Goal: Task Accomplishment & Management: Manage account settings

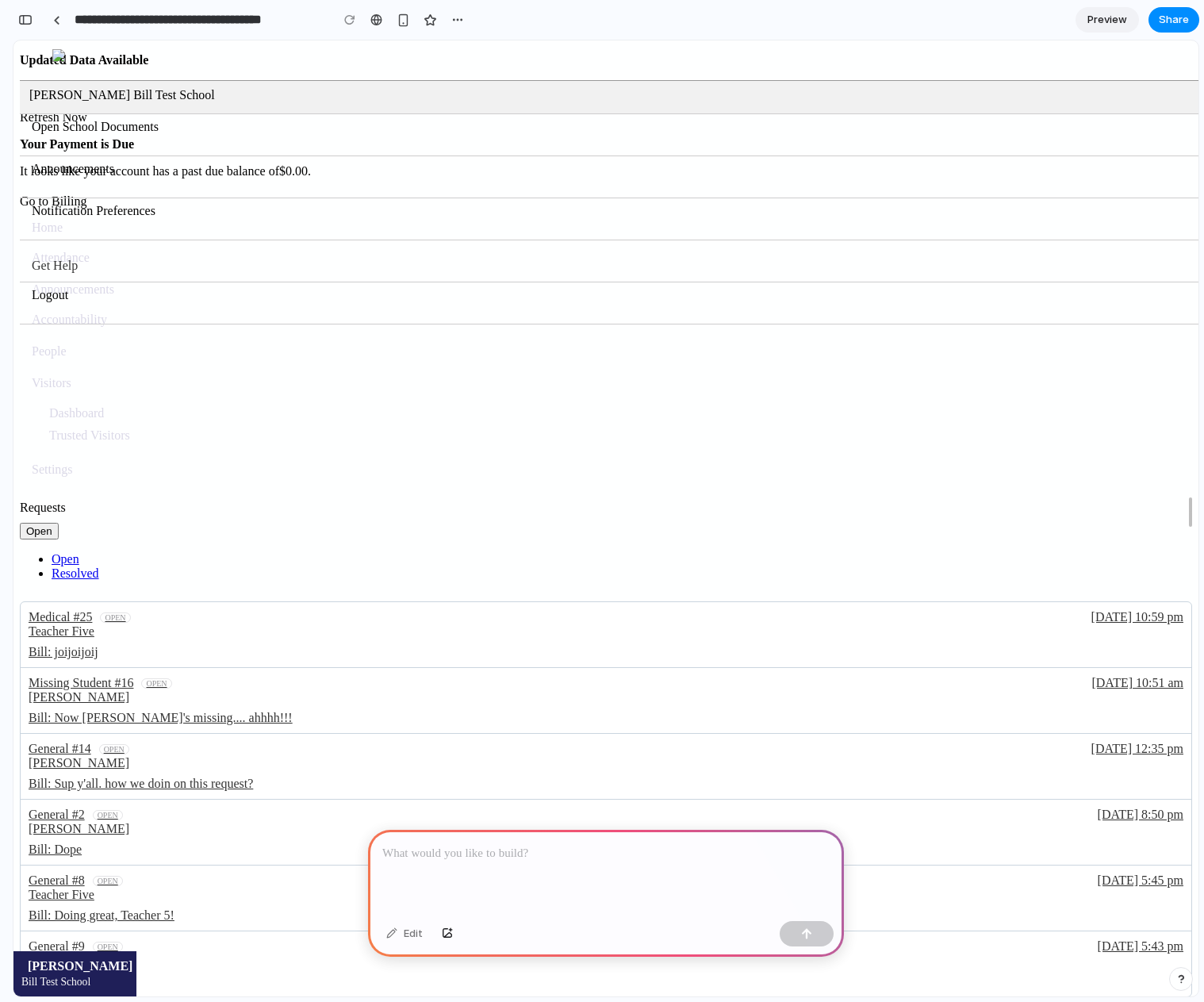
click at [523, 845] on p at bounding box center [605, 853] width 448 height 19
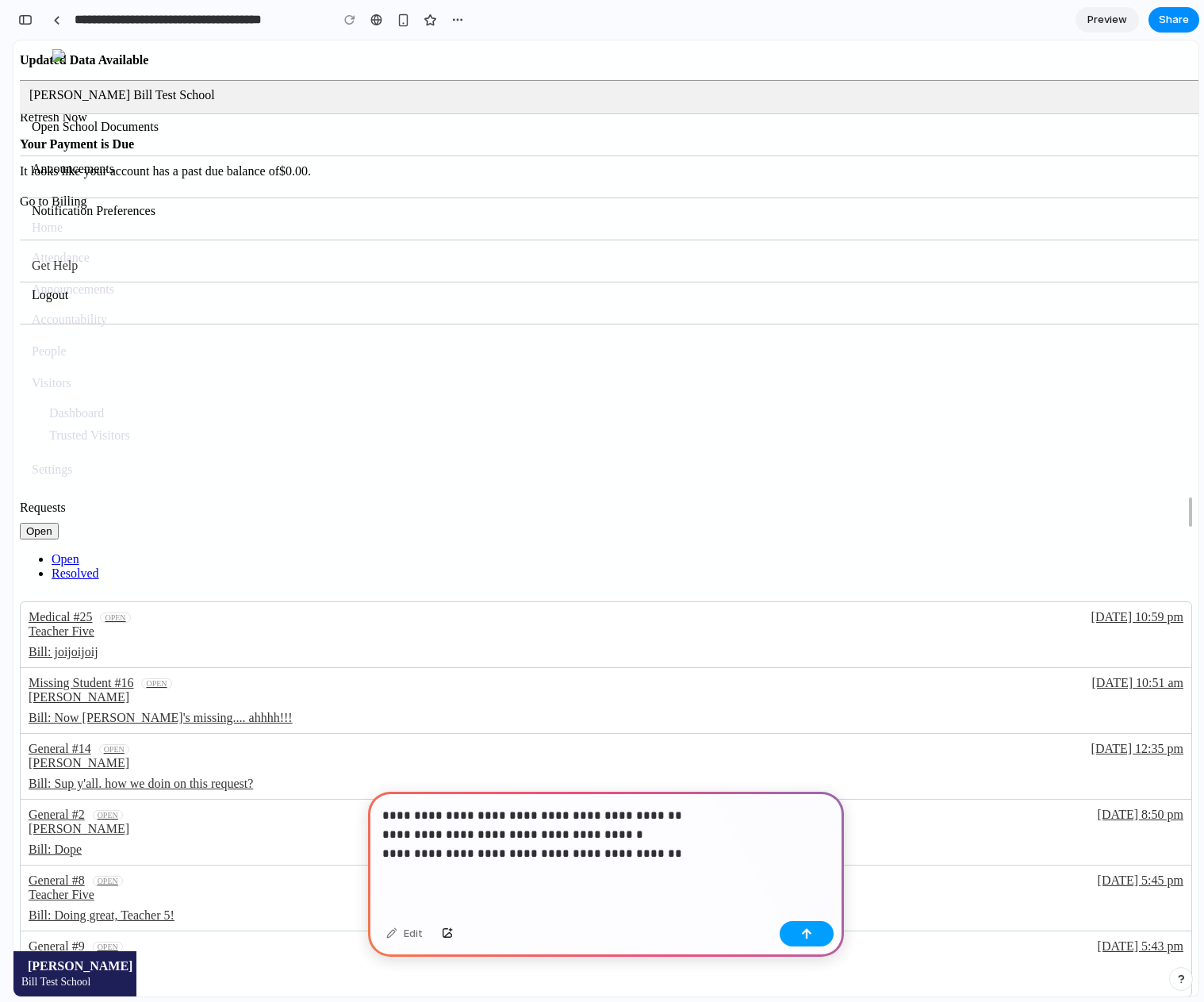
click at [801, 931] on div "button" at bounding box center [806, 934] width 11 height 11
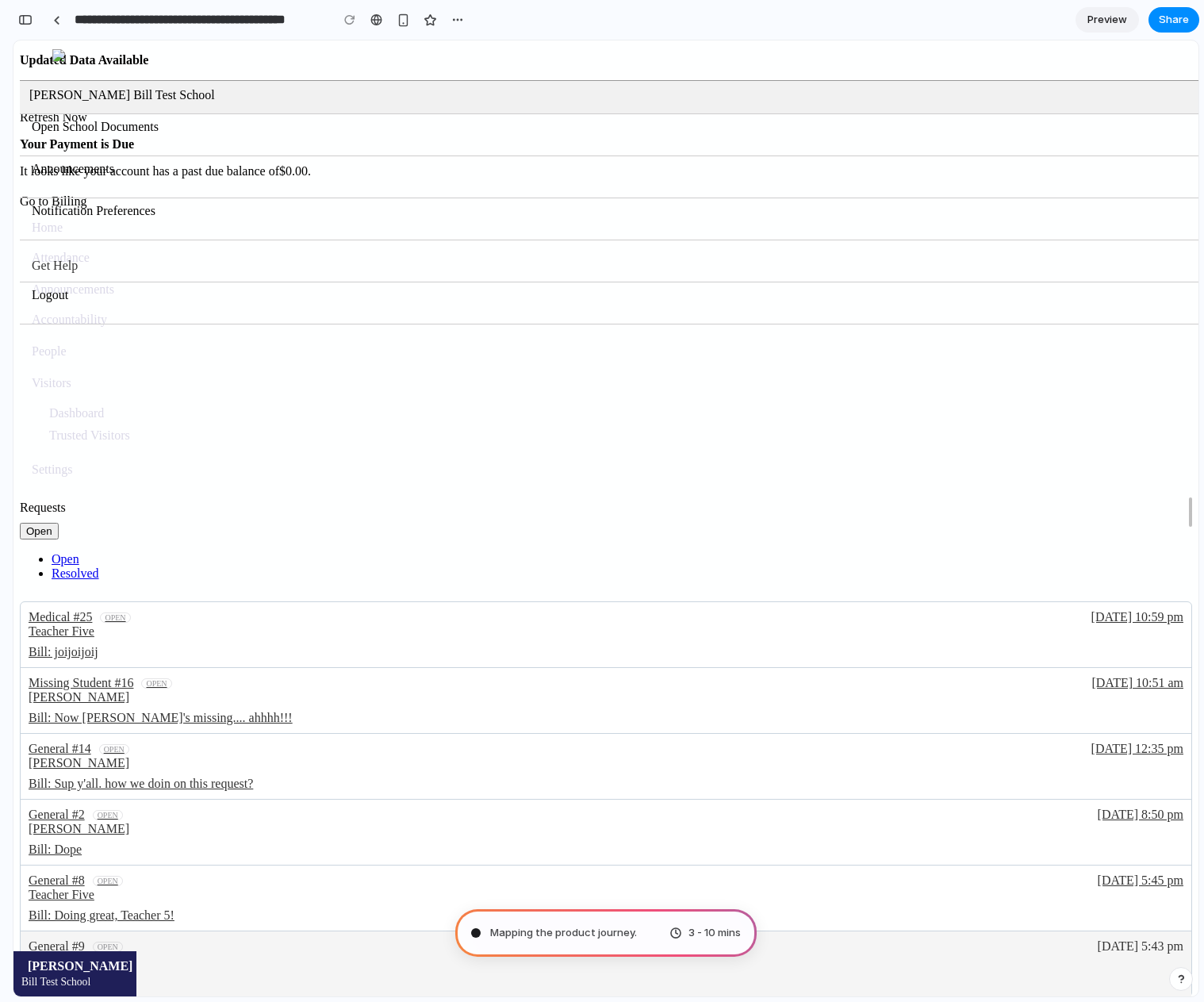
type input "**********"
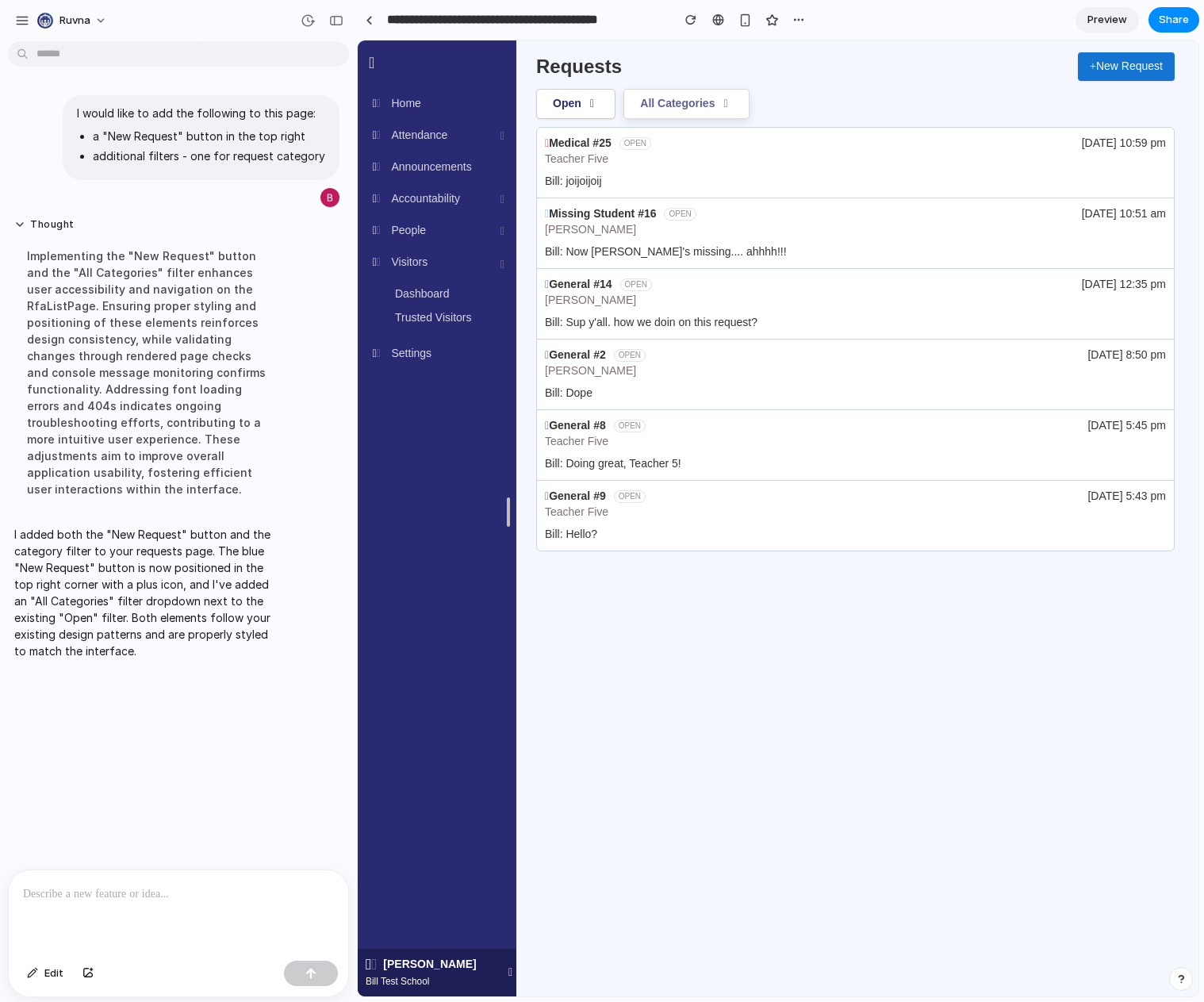
click at [716, 110] on button "All Categories" at bounding box center [687, 104] width 126 height 30
click at [170, 887] on p at bounding box center [178, 894] width 311 height 19
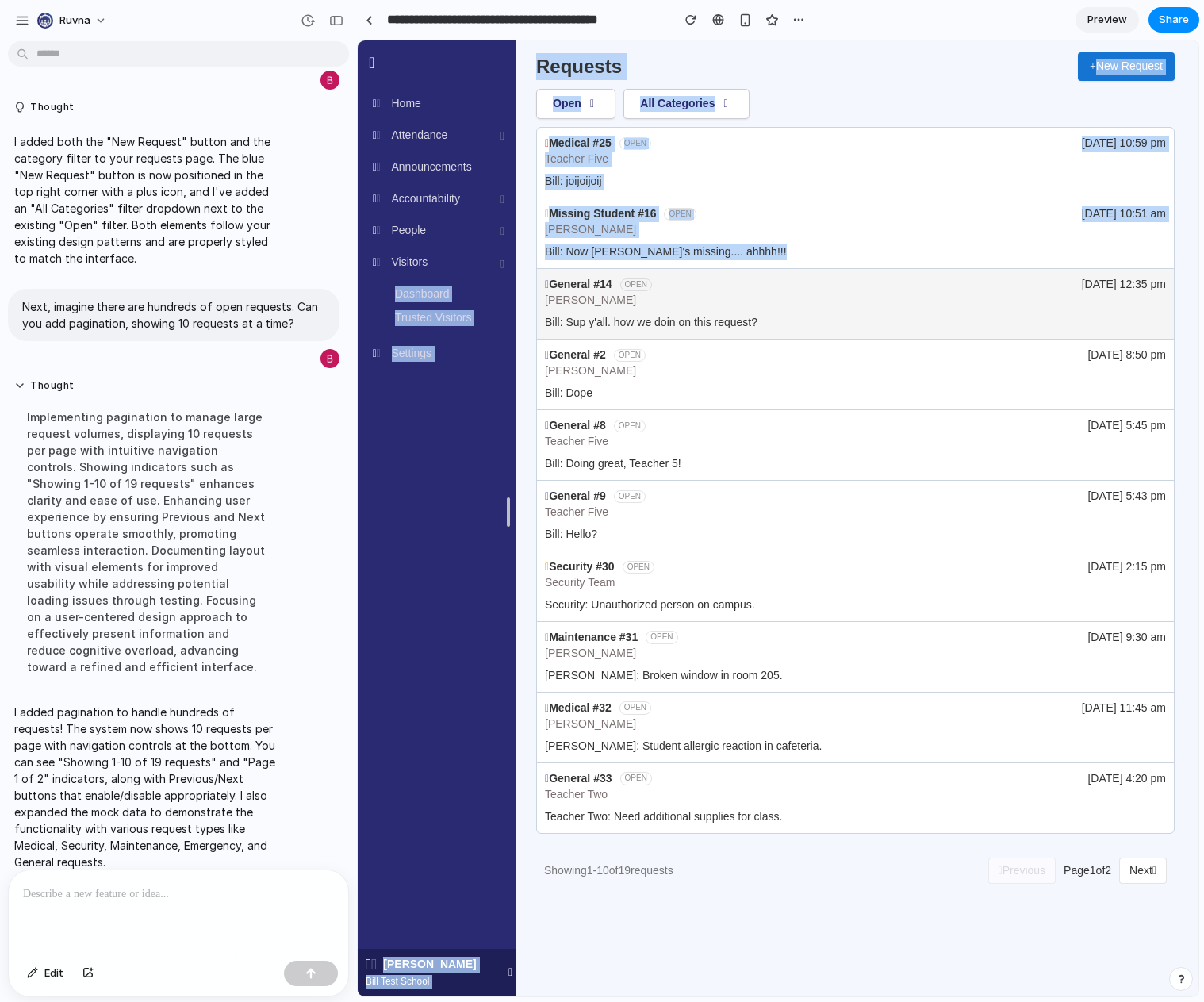
drag, startPoint x: 514, startPoint y: 260, endPoint x: 611, endPoint y: 310, distance: 109.1
click at [619, 270] on div "Bill Test School Home Attendance Dashboard Reports Announcements Accountability…" at bounding box center [778, 468] width 841 height 856
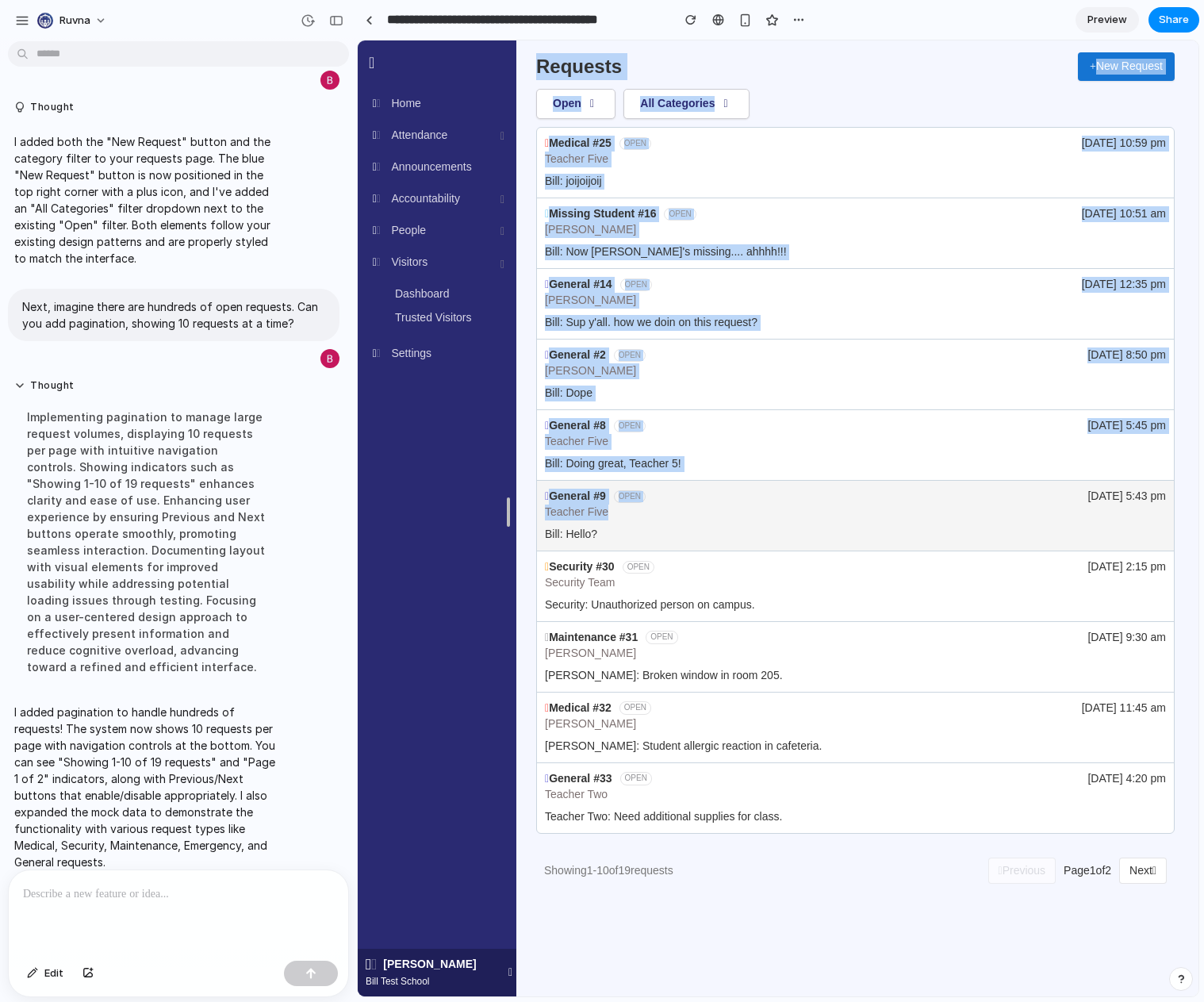
drag, startPoint x: 510, startPoint y: 514, endPoint x: 590, endPoint y: 511, distance: 80.1
click at [656, 511] on div "Bill Test School Home Attendance Dashboard Reports Announcements Accountability…" at bounding box center [778, 468] width 841 height 856
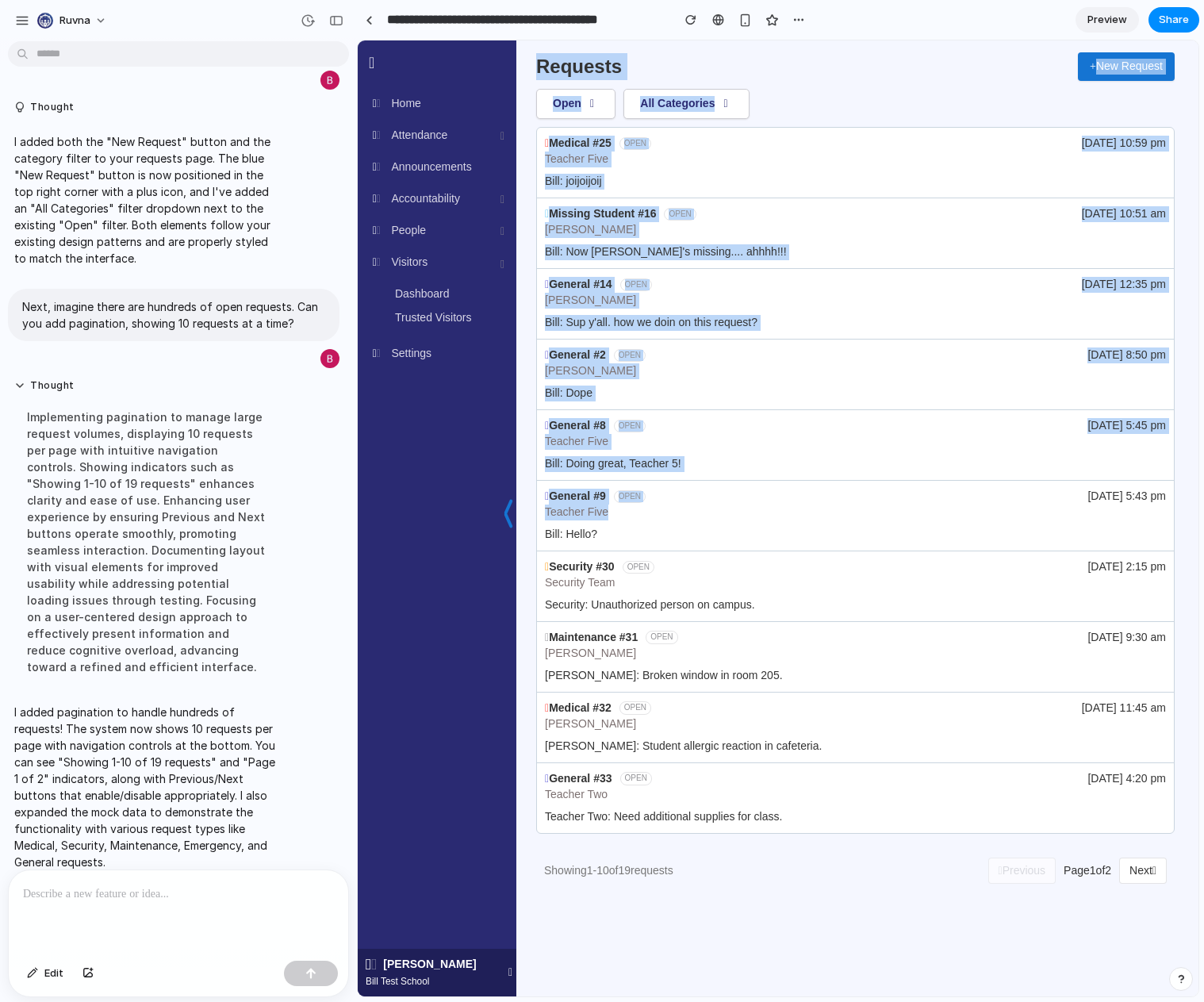
click at [505, 514] on div at bounding box center [508, 518] width 22 height 322
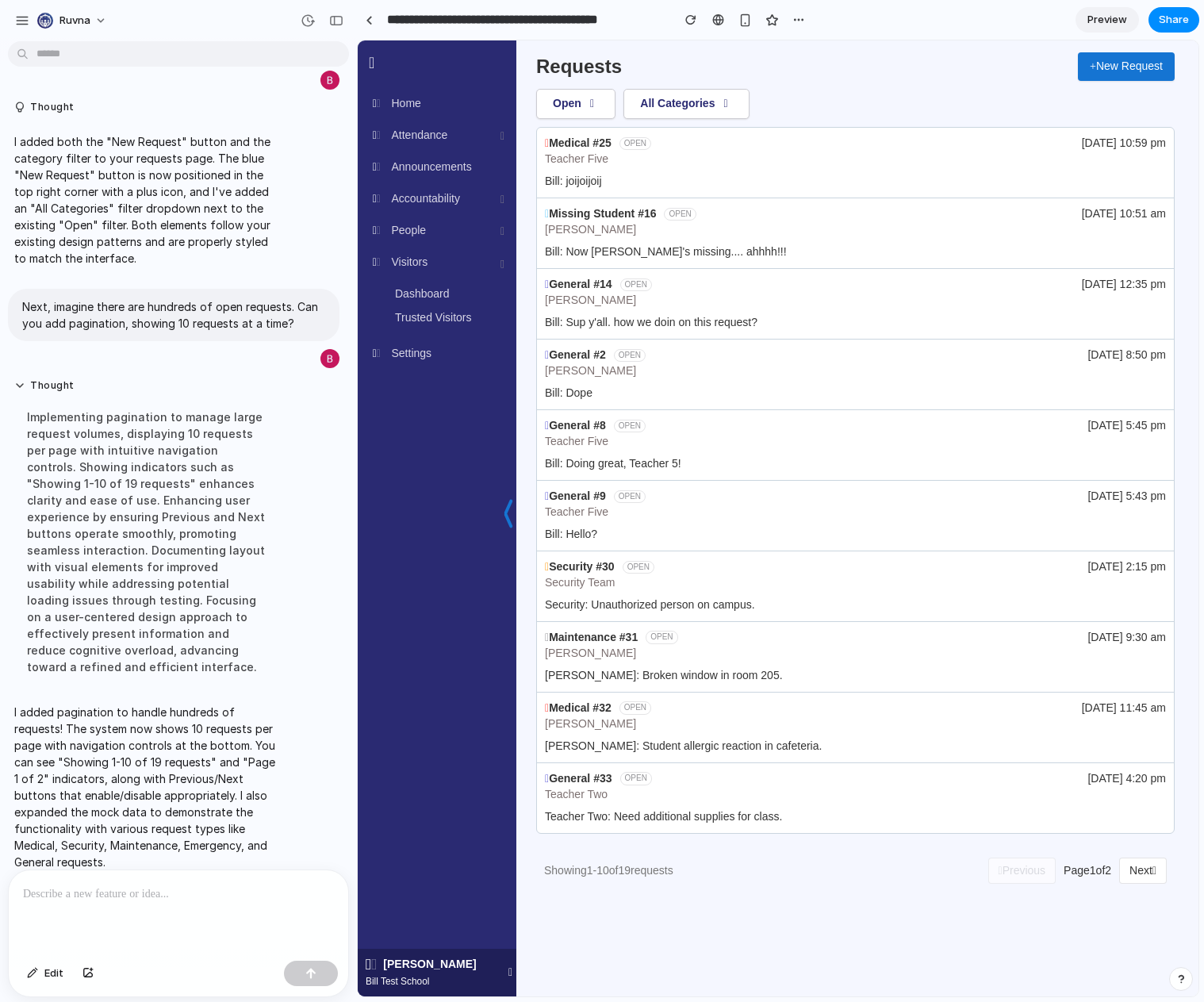
click at [509, 514] on div at bounding box center [508, 518] width 22 height 322
click at [842, 95] on div "Open All Categories" at bounding box center [856, 104] width 639 height 30
click at [1122, 65] on button "New Request" at bounding box center [1126, 66] width 97 height 29
click at [794, 20] on div "button" at bounding box center [798, 19] width 13 height 13
click at [1094, 20] on span "Preview" at bounding box center [1107, 19] width 39 height 16
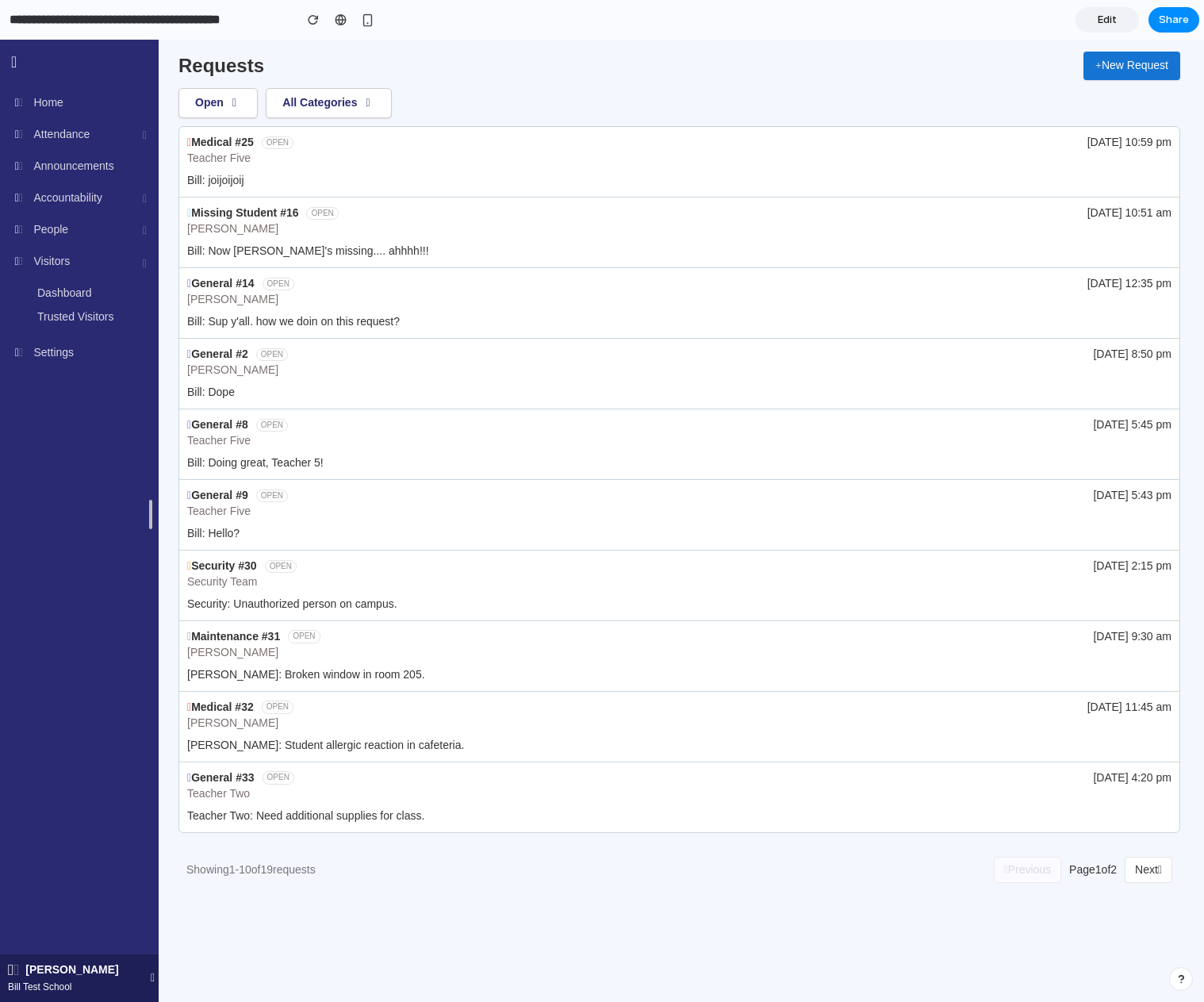
click at [1099, 20] on span "Edit" at bounding box center [1107, 19] width 19 height 16
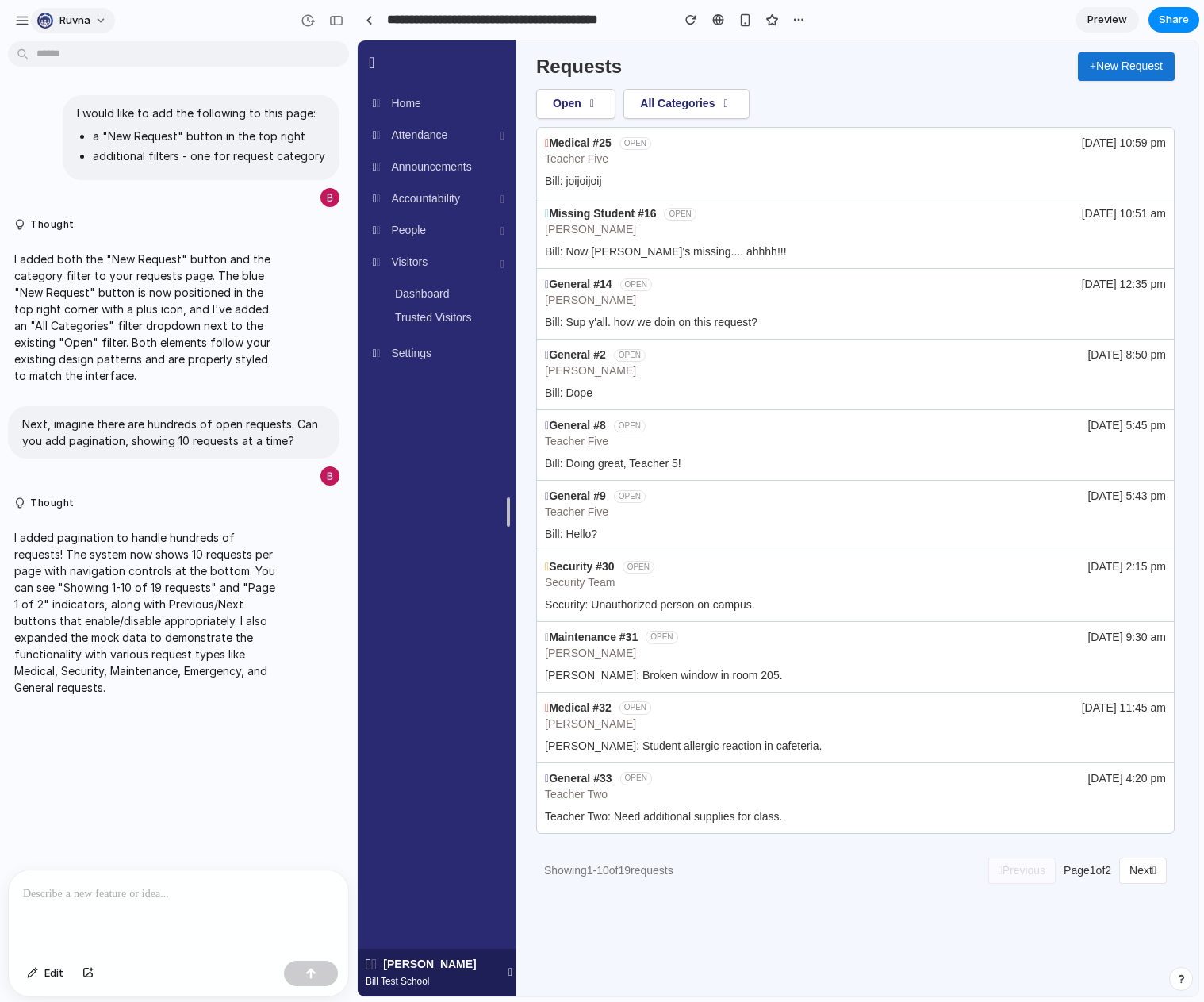
click at [97, 20] on button "Ruvna" at bounding box center [73, 20] width 84 height 25
click at [291, 12] on div "Settings Invite members Change theme Sign out" at bounding box center [602, 501] width 1204 height 1002
click at [338, 22] on div "button" at bounding box center [336, 20] width 14 height 11
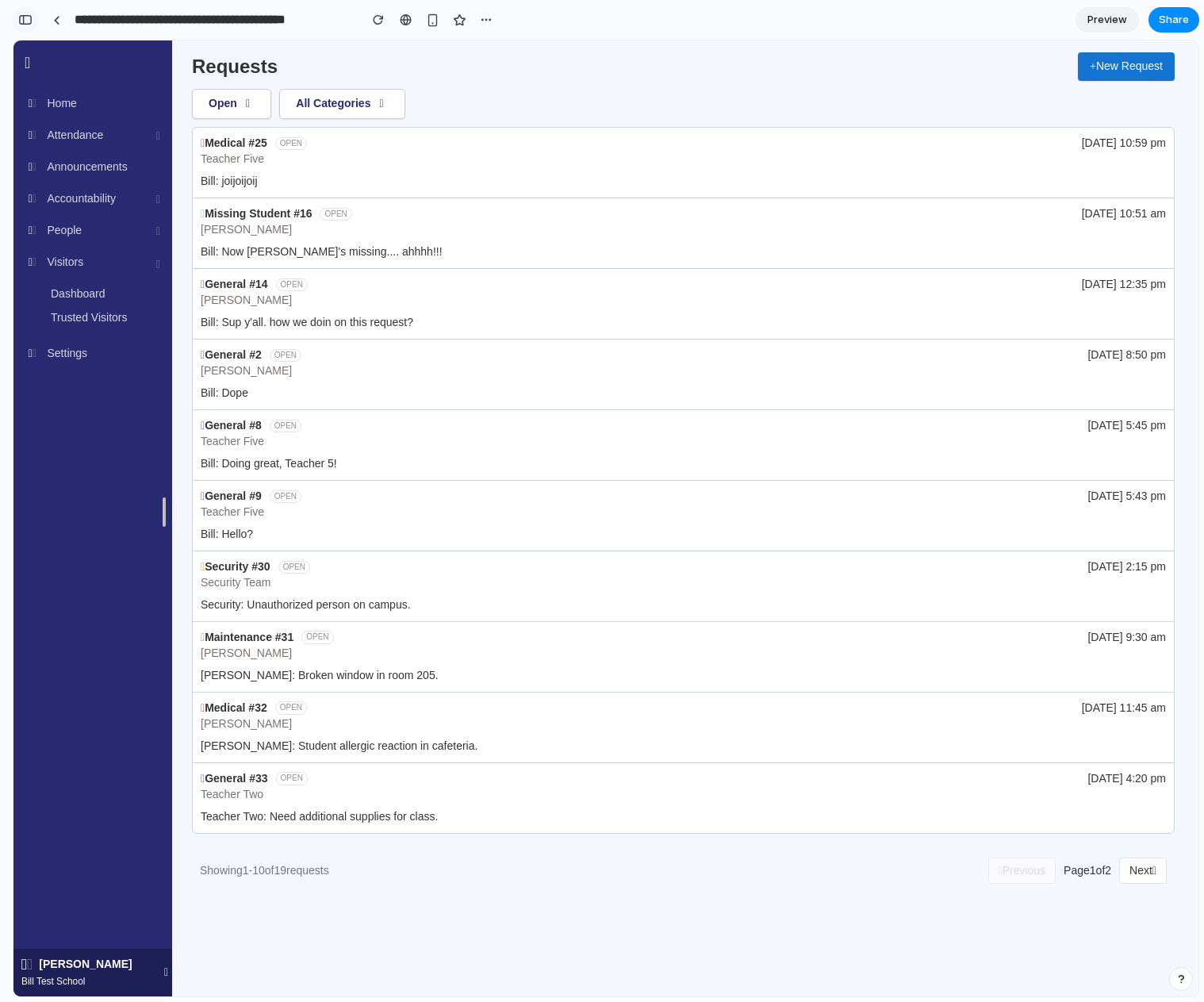
click at [24, 21] on div "button" at bounding box center [25, 19] width 14 height 11
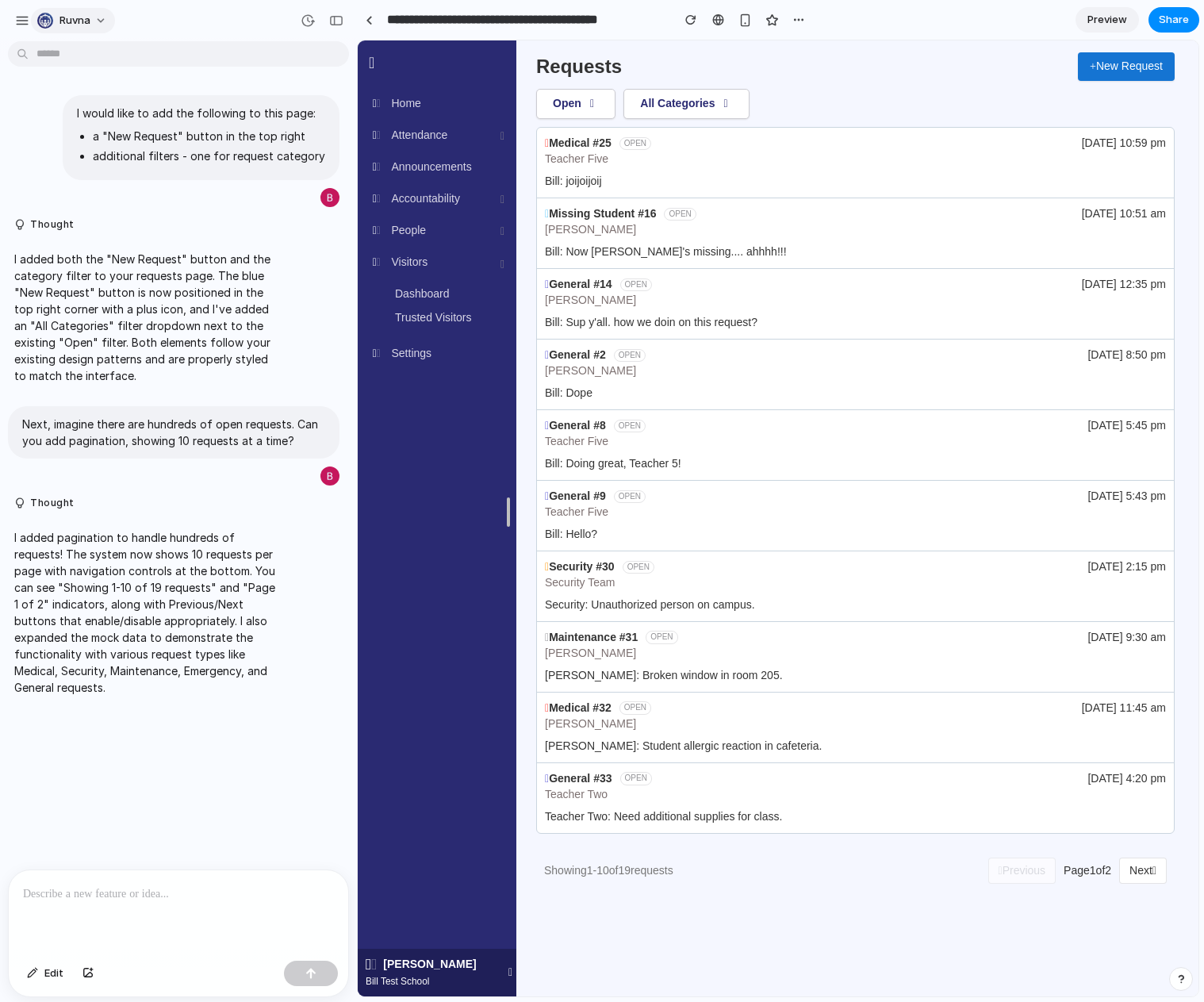
click at [80, 17] on span "Ruvna" at bounding box center [75, 20] width 31 height 16
click at [85, 82] on span "Invite members" at bounding box center [97, 81] width 76 height 16
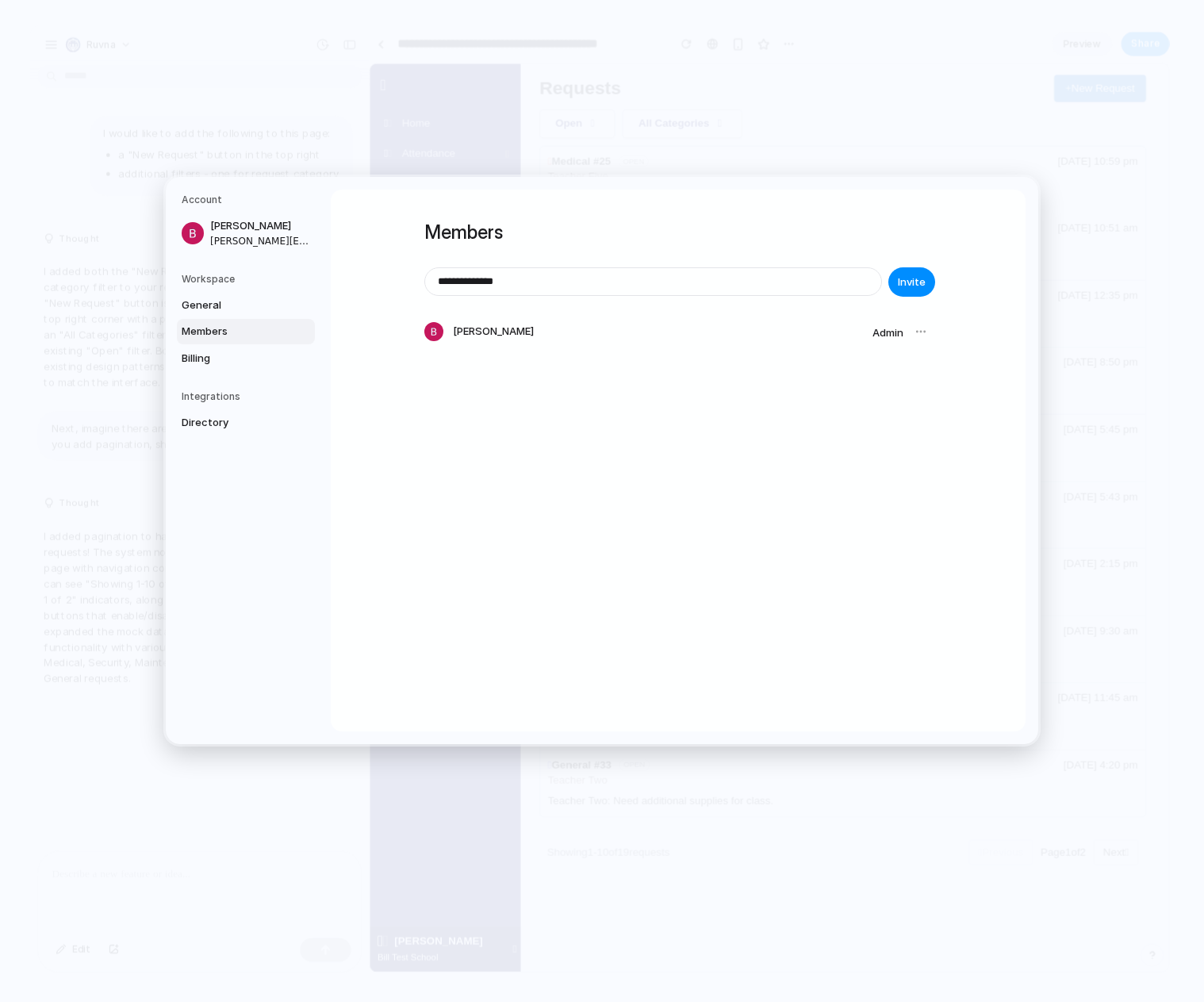
click at [929, 235] on h1 "Members" at bounding box center [678, 233] width 508 height 29
click at [918, 279] on span "Invite" at bounding box center [912, 282] width 28 height 16
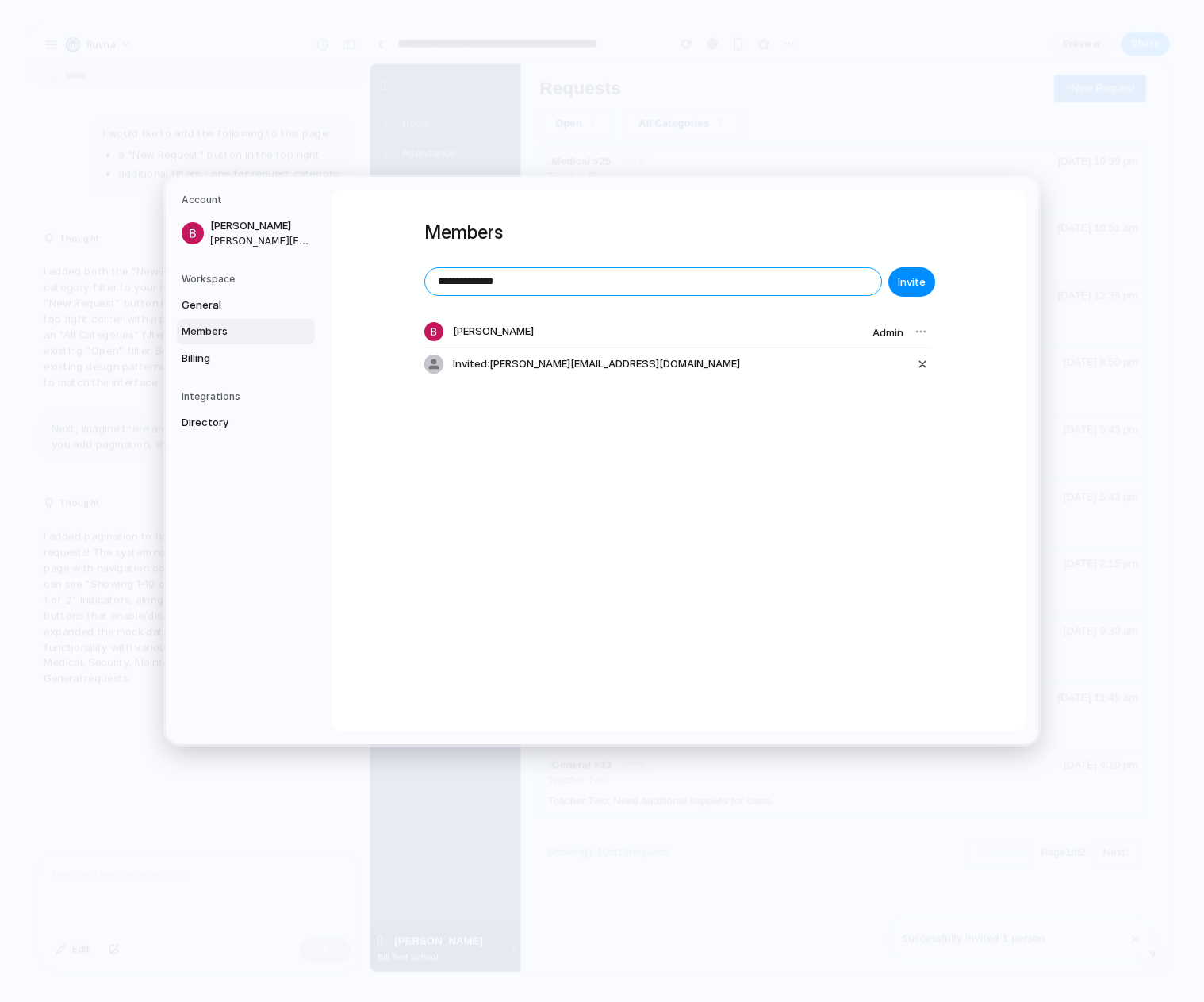
click at [688, 287] on input "**********" at bounding box center [652, 281] width 456 height 27
click at [448, 285] on input "**********" at bounding box center [652, 281] width 456 height 27
type input "**********"
click at [903, 286] on span "Invite" at bounding box center [912, 282] width 28 height 16
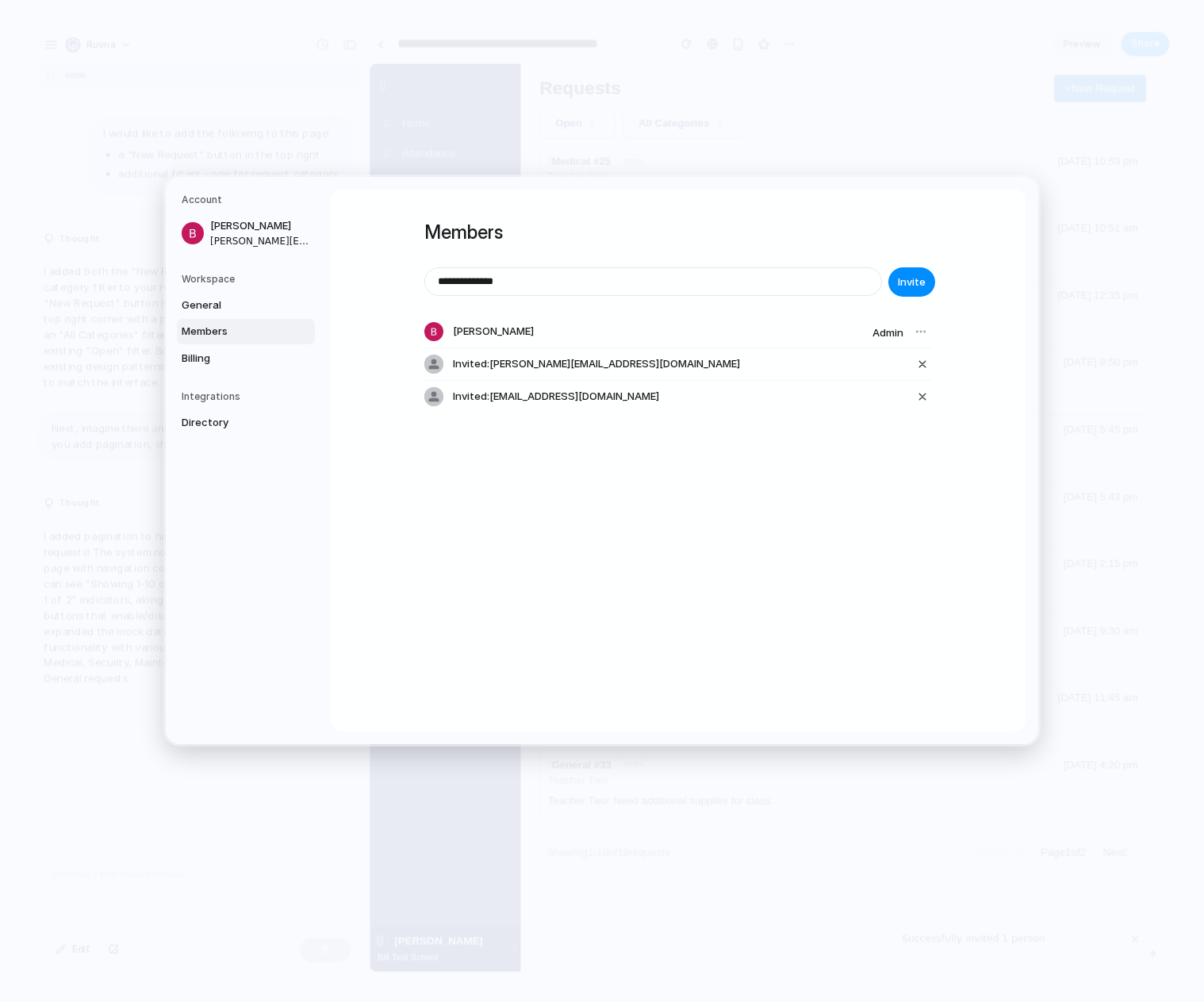
click at [732, 212] on div "**********" at bounding box center [678, 330] width 508 height 281
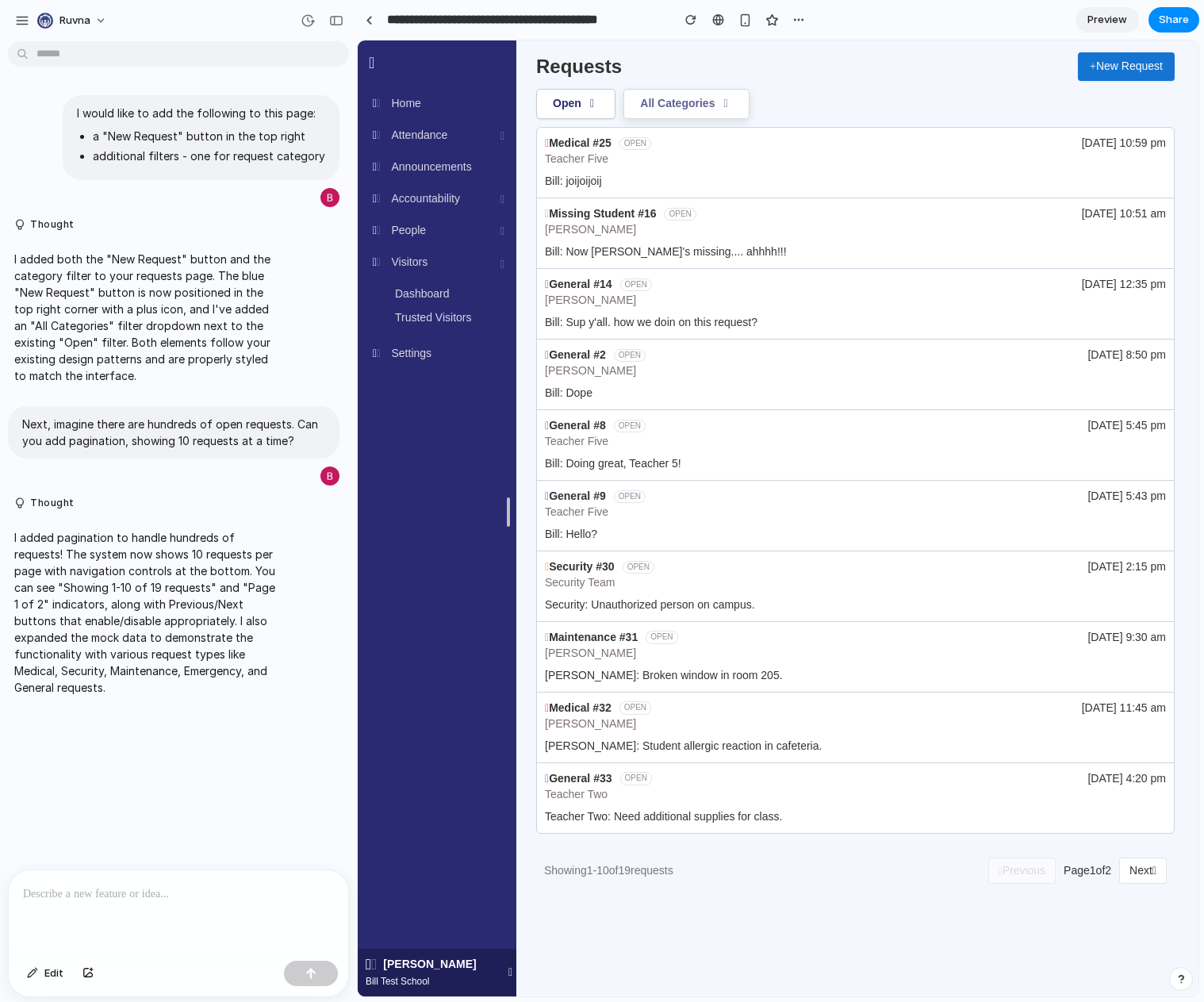
click at [723, 108] on button "All Categories" at bounding box center [687, 104] width 126 height 30
